Goal: Check status

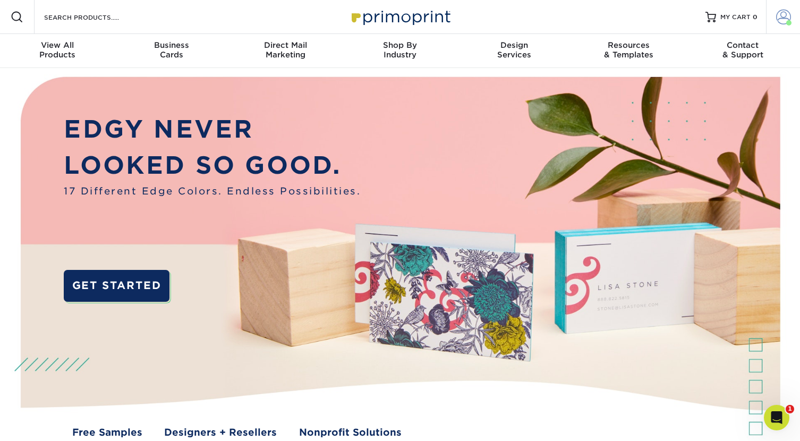
click at [776, 18] on span at bounding box center [783, 17] width 15 height 15
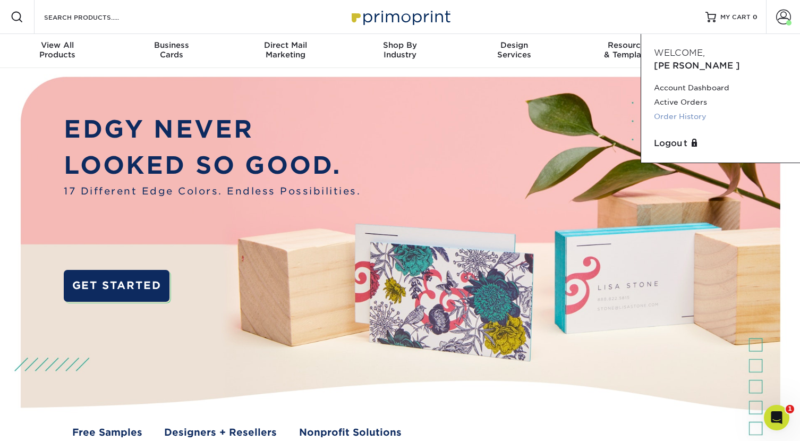
click at [689, 109] on link "Order History" at bounding box center [720, 116] width 133 height 14
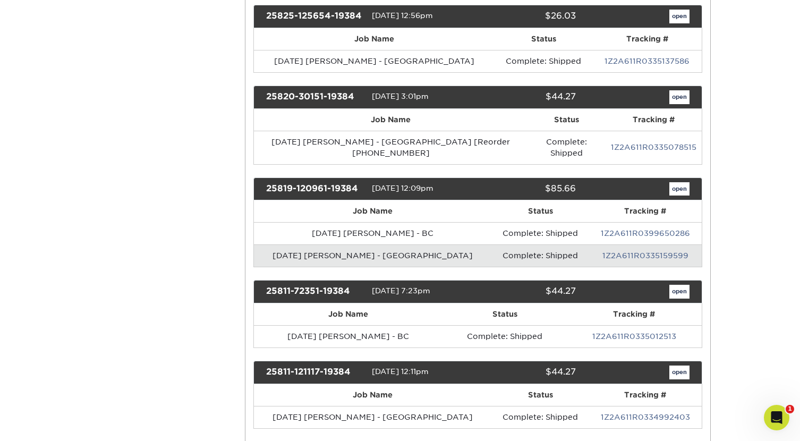
scroll to position [356, 0]
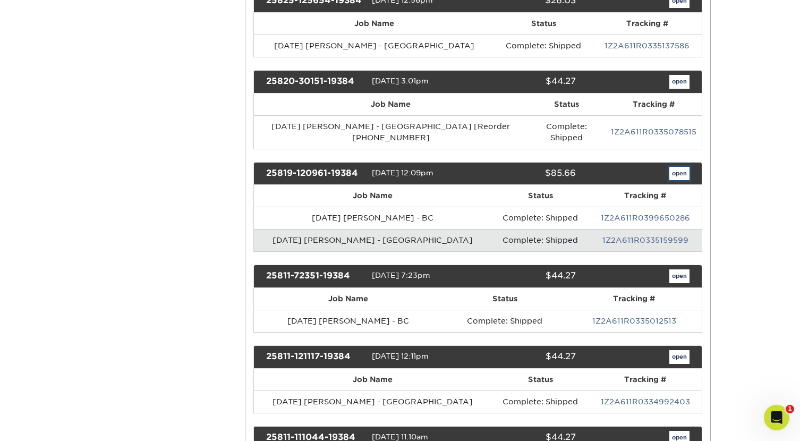
click at [677, 167] on link "open" at bounding box center [679, 174] width 20 height 14
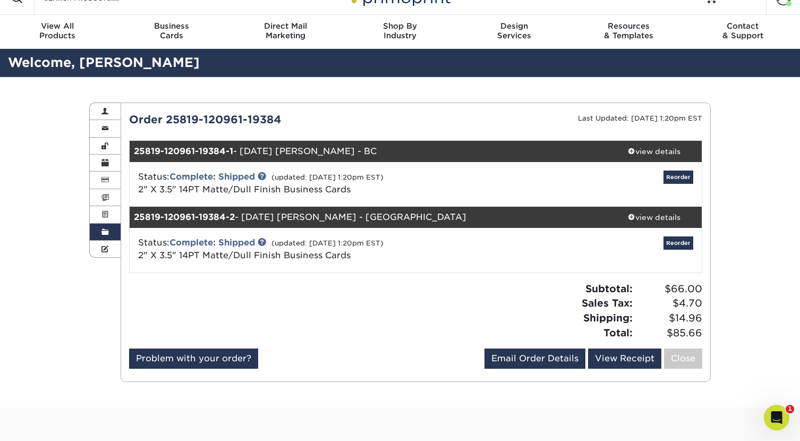
scroll to position [38, 0]
